Goal: Use online tool/utility: Use online tool/utility

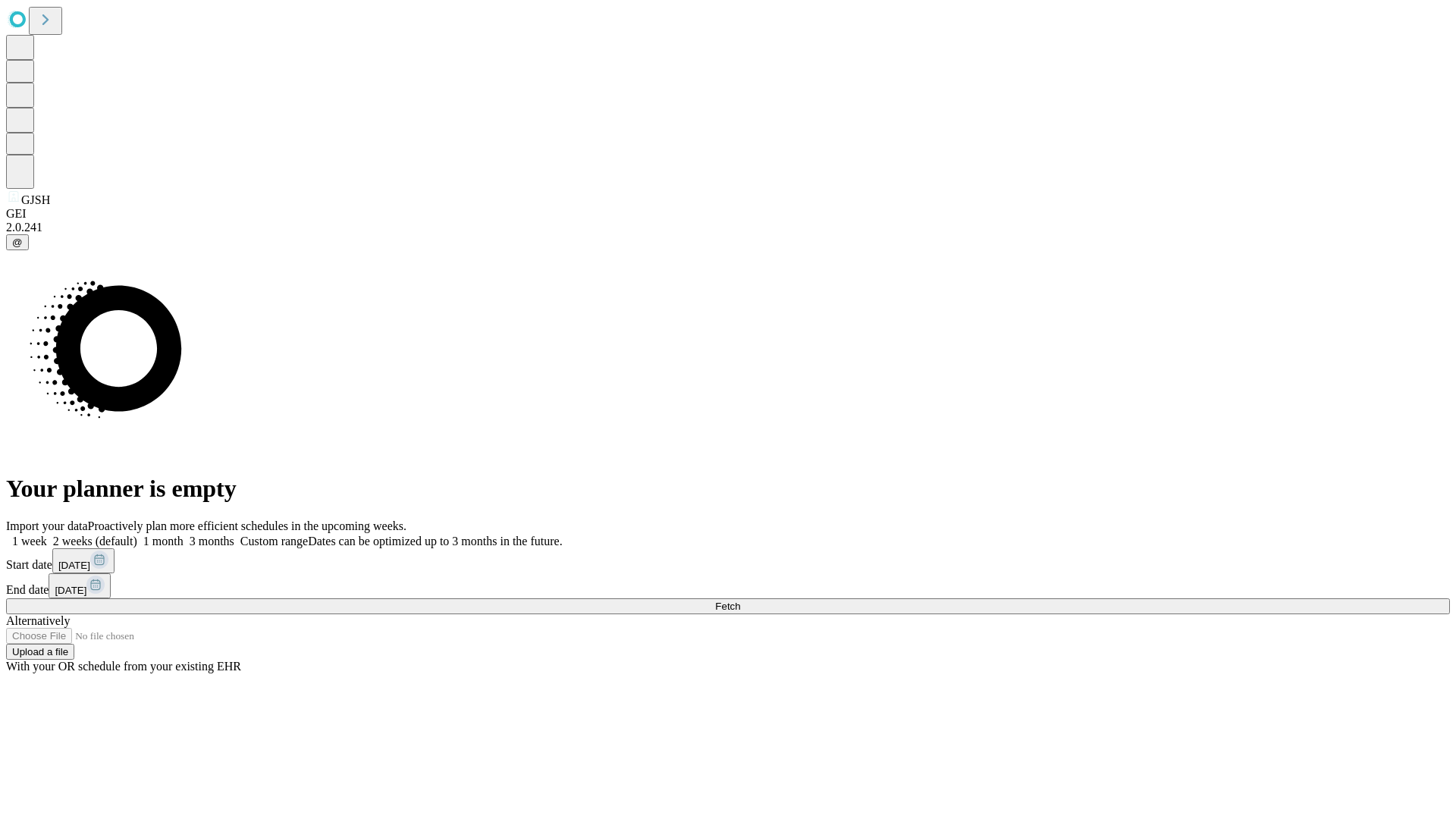
click at [741, 601] on span "Fetch" at bounding box center [728, 606] width 25 height 11
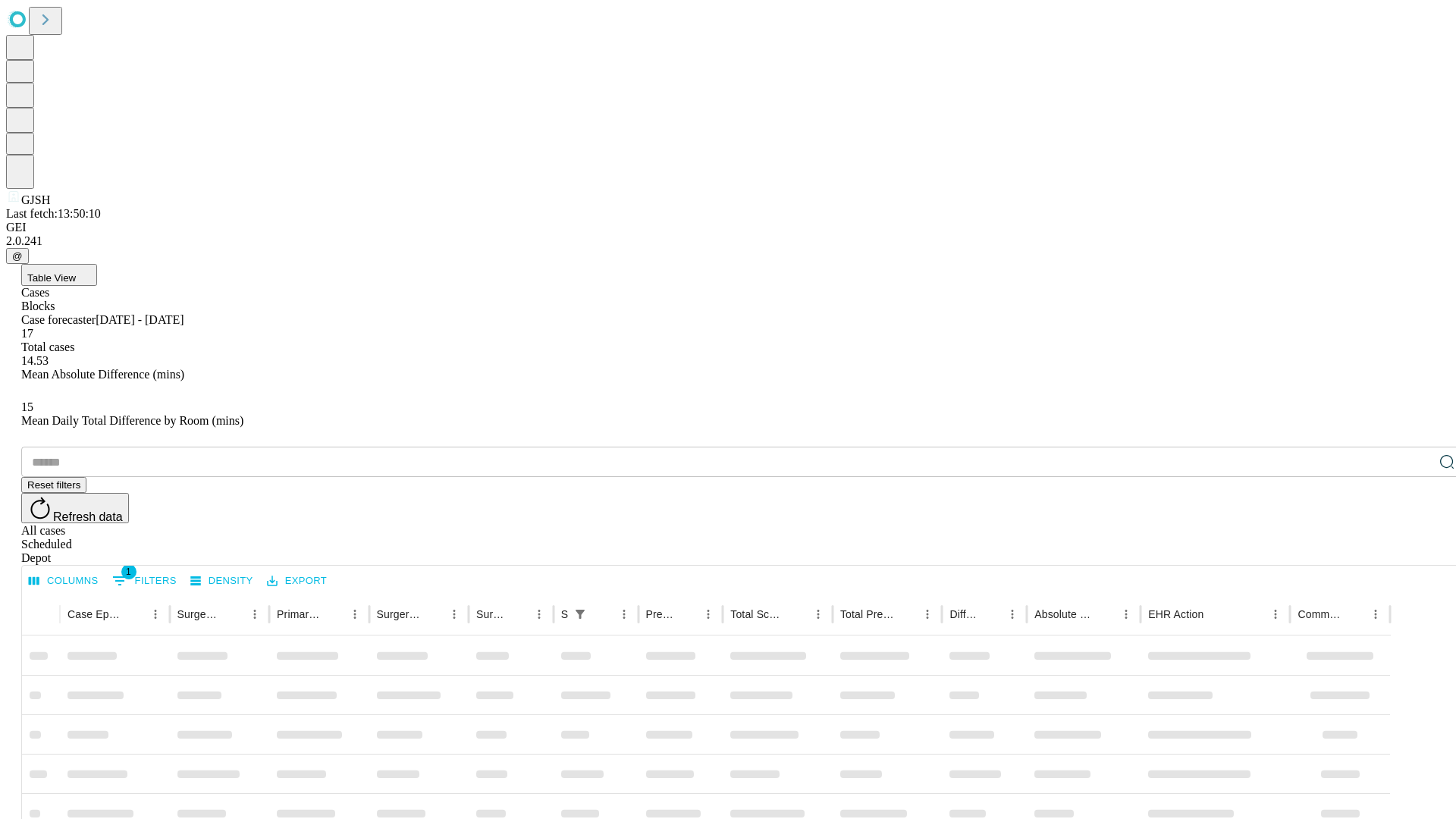
click at [76, 272] on span "Table View" at bounding box center [52, 277] width 48 height 11
